Goal: Find specific page/section: Find specific page/section

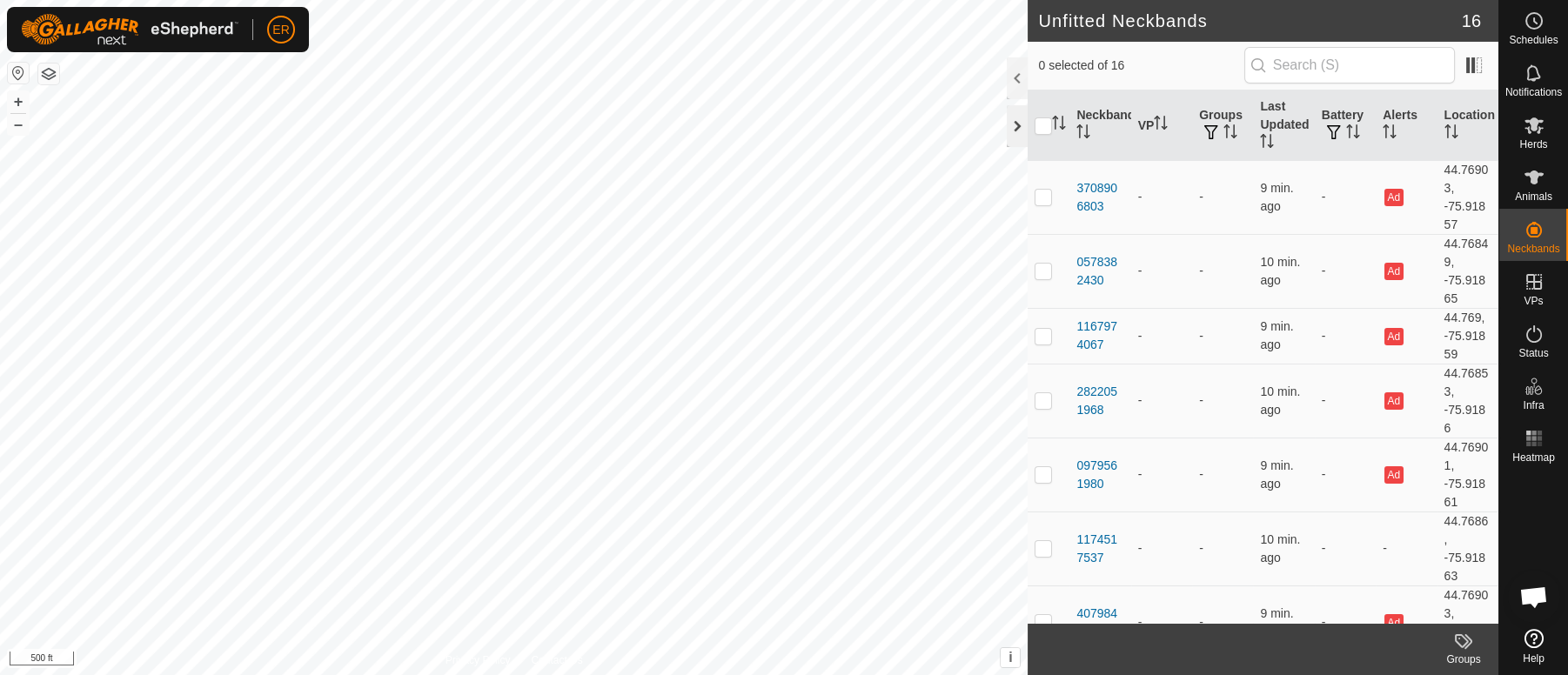
scroll to position [14444, 0]
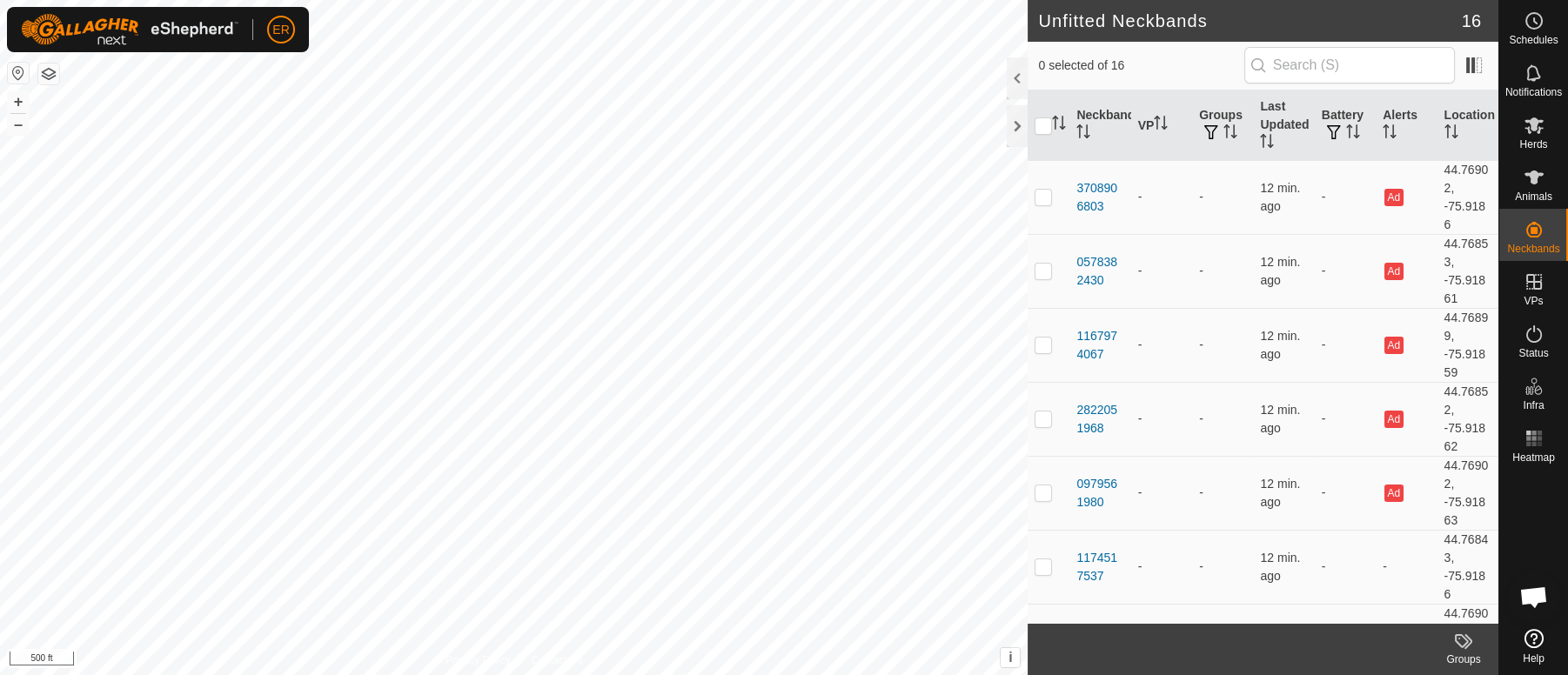
scroll to position [14444, 0]
click at [17, 100] on button "+" at bounding box center [18, 102] width 21 height 21
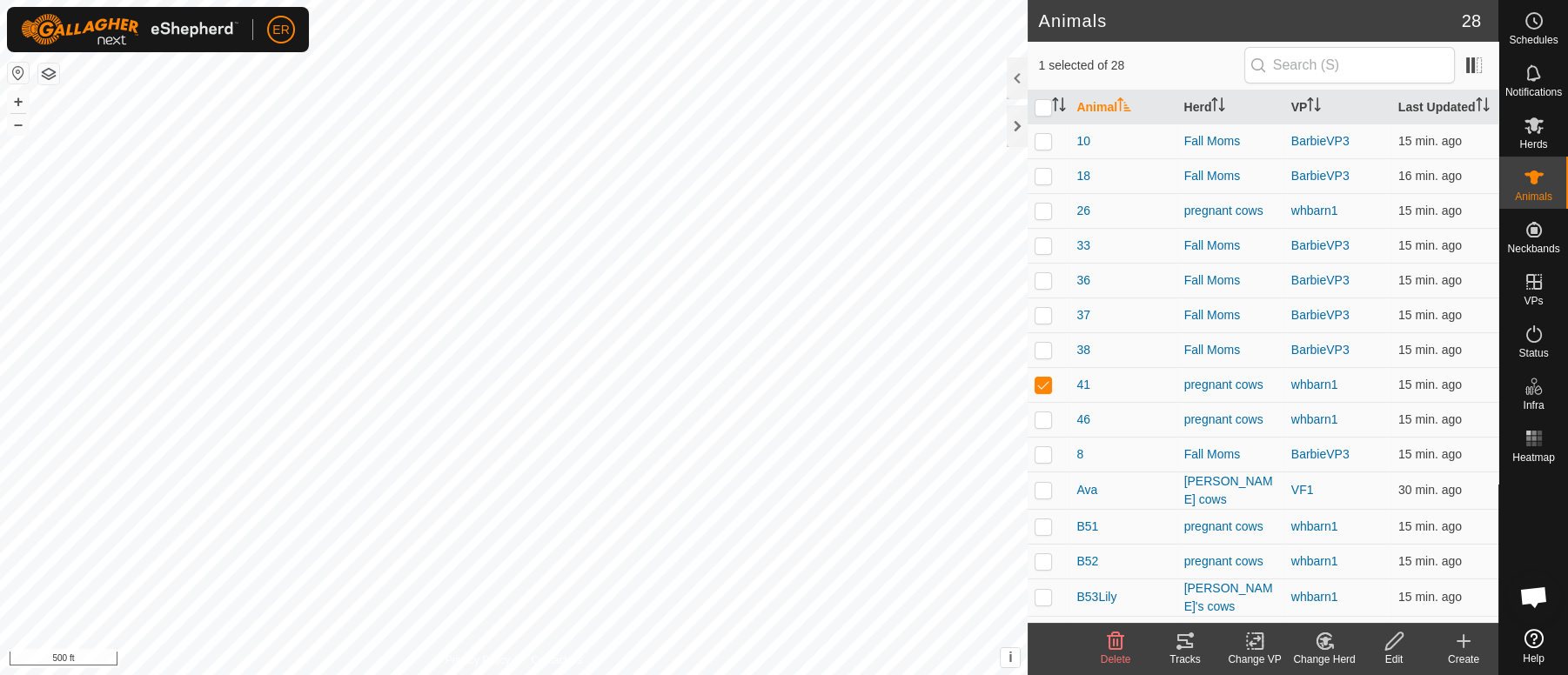
checkbox input "false"
click at [21, 102] on button "+" at bounding box center [18, 102] width 21 height 21
